Goal: Navigation & Orientation: Find specific page/section

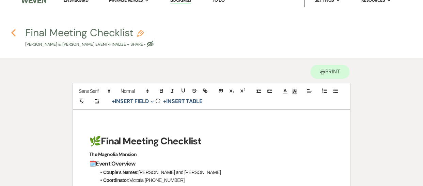
click at [14, 32] on icon "Previous" at bounding box center [13, 33] width 5 height 8
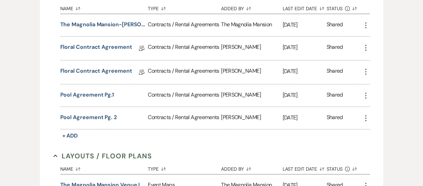
scroll to position [397, 0]
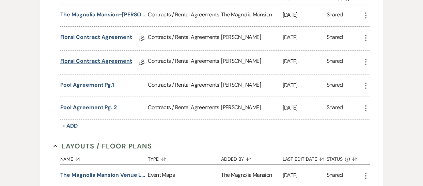
click at [80, 57] on link "Floral Contract Agreement" at bounding box center [96, 62] width 72 height 11
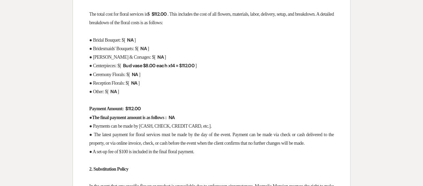
scroll to position [310, 0]
